Goal: Navigation & Orientation: Find specific page/section

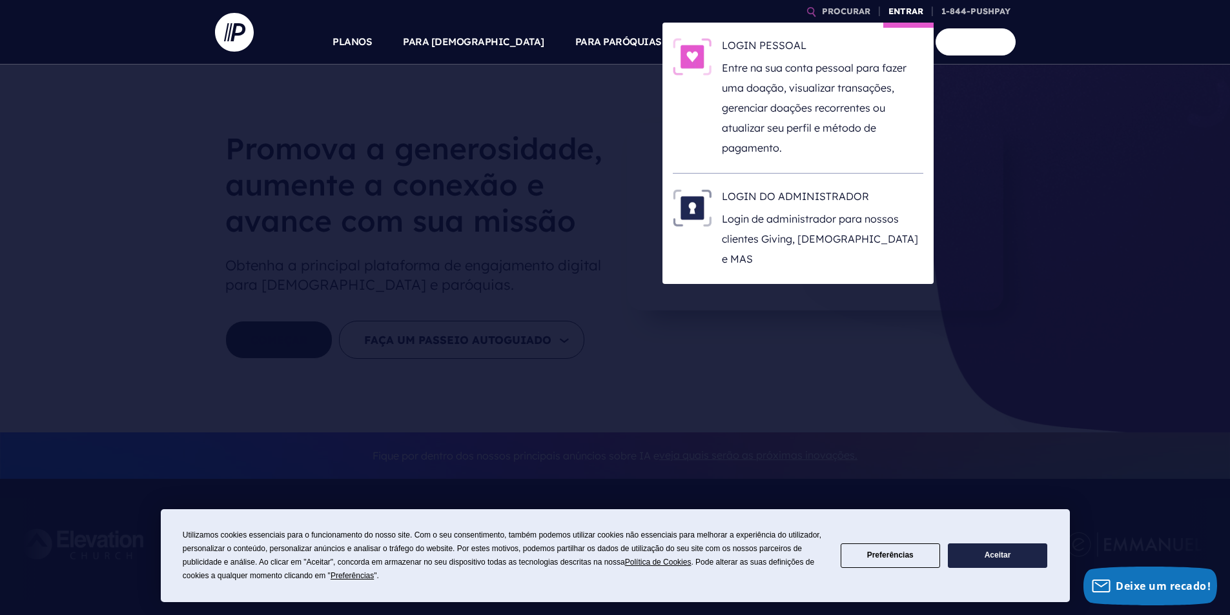
click at [919, 13] on font "ENTRAR" at bounding box center [905, 11] width 35 height 10
click at [911, 14] on font "ENTRAR" at bounding box center [905, 11] width 35 height 10
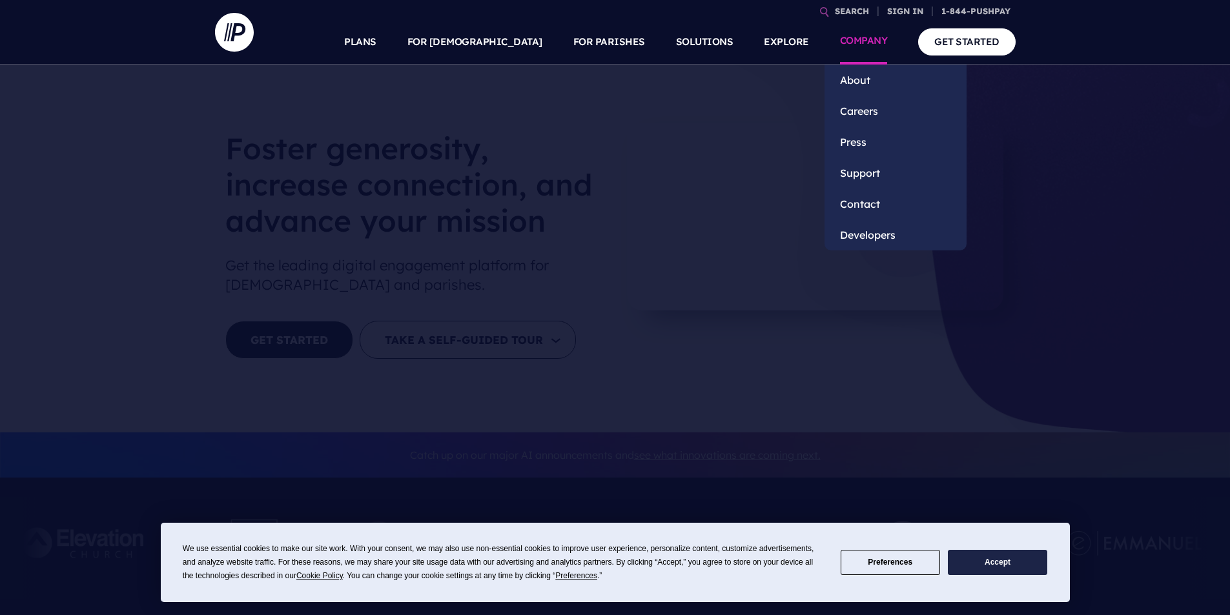
click at [901, 19] on li "COMPANY About Careers Press" at bounding box center [863, 41] width 79 height 45
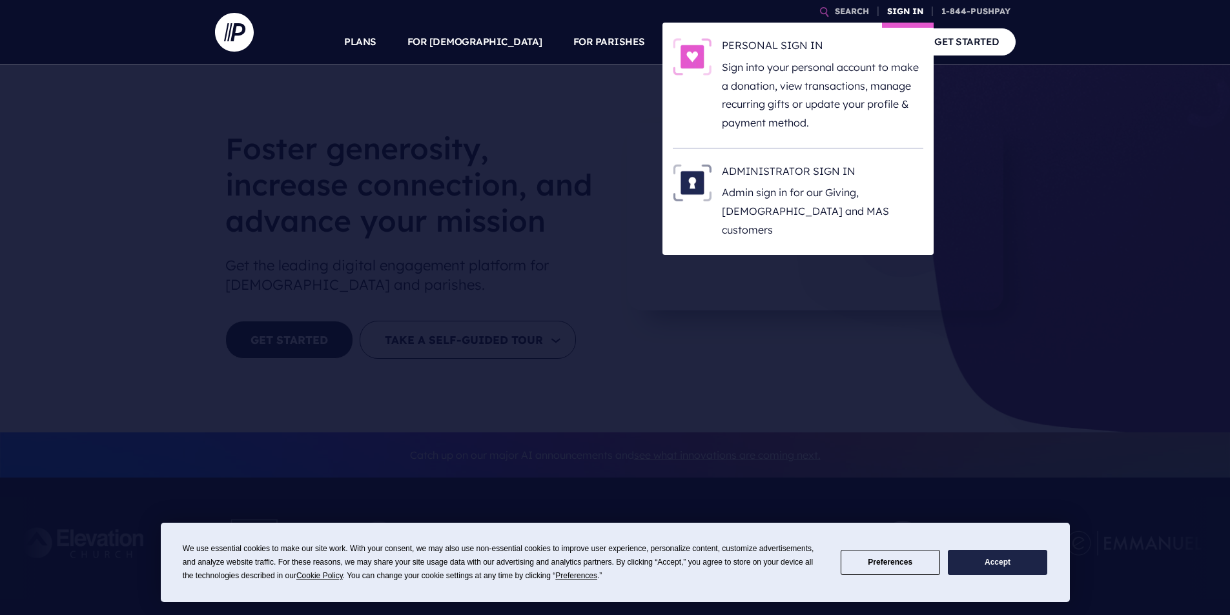
click at [899, 14] on link "SIGN IN" at bounding box center [905, 11] width 46 height 23
click at [896, 3] on link "SIGN IN" at bounding box center [905, 11] width 46 height 23
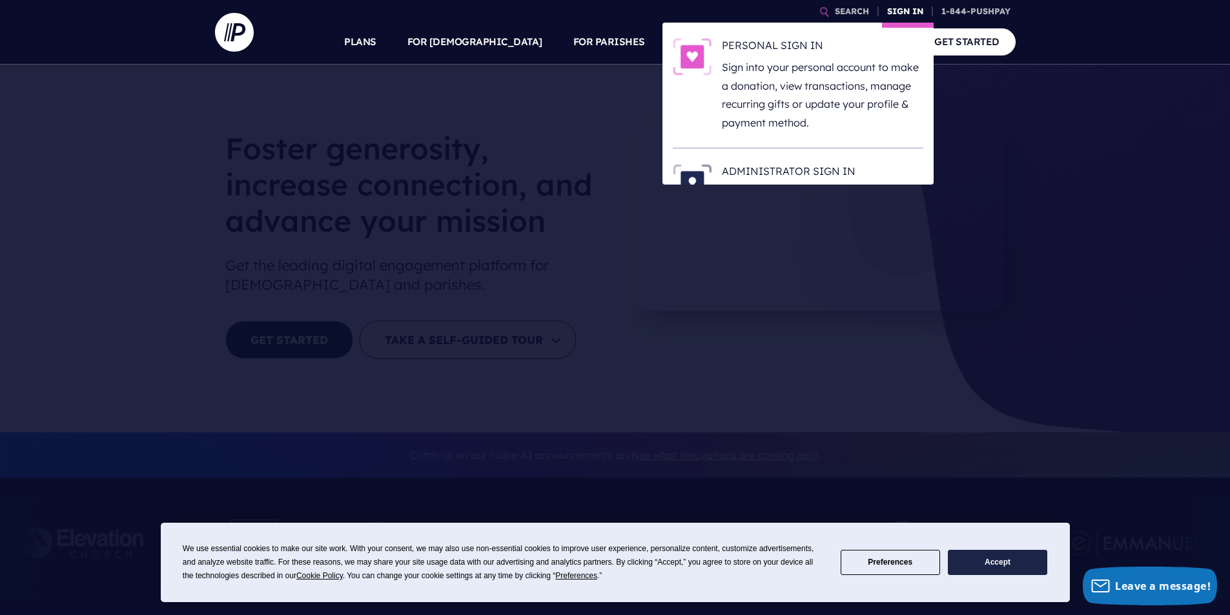
click at [896, 3] on link "SIGN IN" at bounding box center [905, 11] width 46 height 23
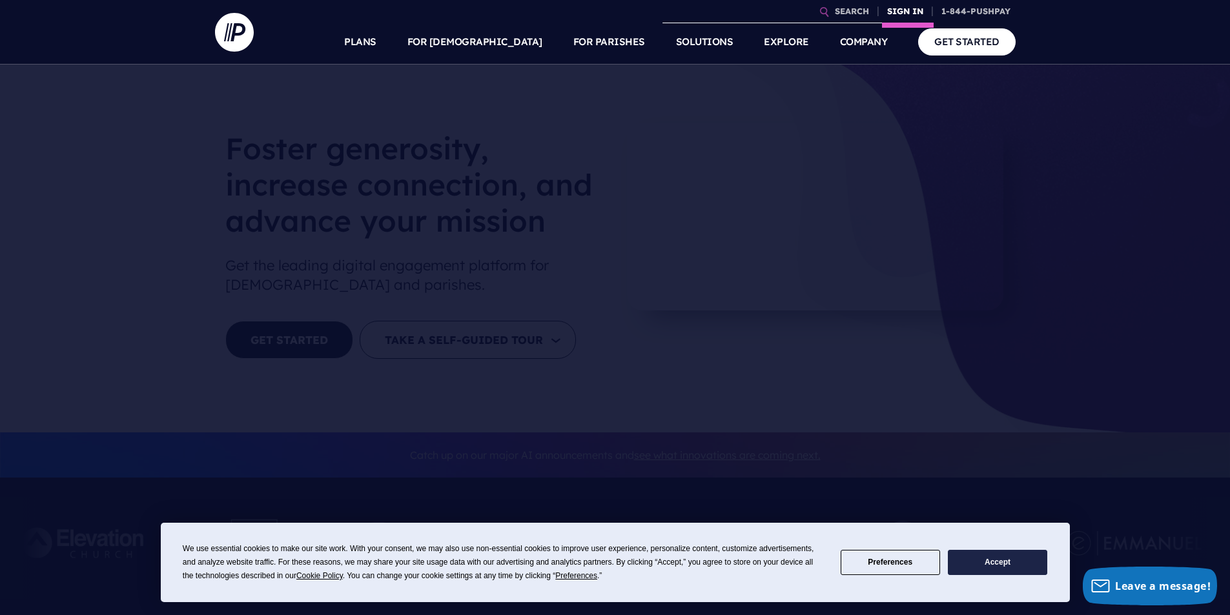
click at [896, 10] on link "SIGN IN" at bounding box center [905, 11] width 46 height 23
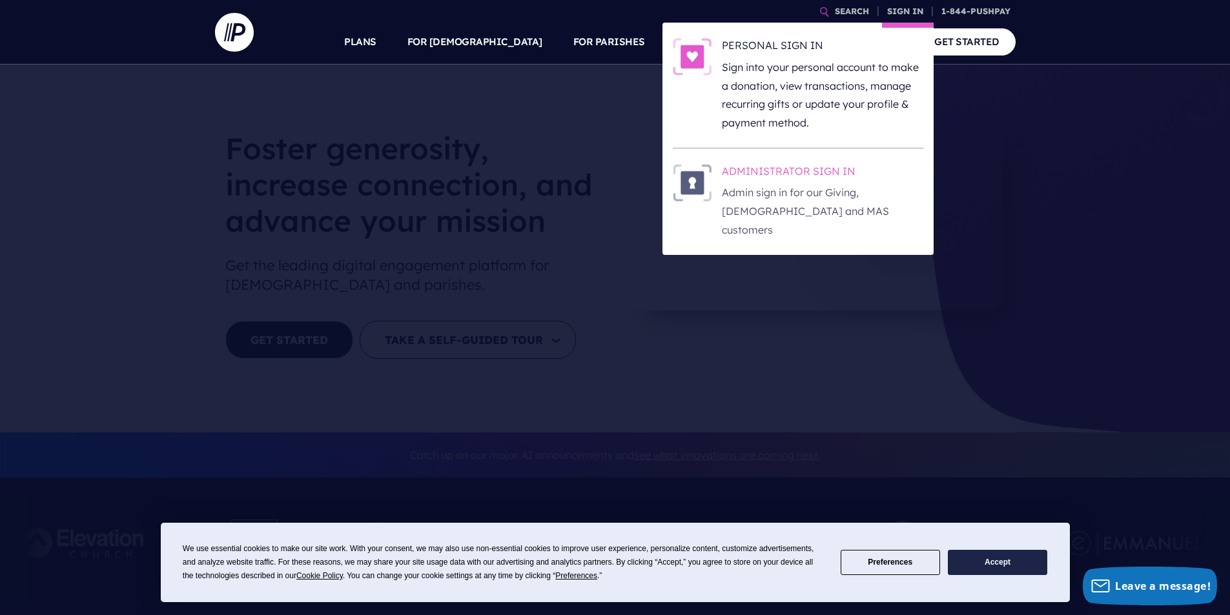
click at [781, 187] on p "Admin sign in for our Giving, [DEMOGRAPHIC_DATA] and MAS customers" at bounding box center [822, 211] width 201 height 56
